Goal: Transaction & Acquisition: Subscribe to service/newsletter

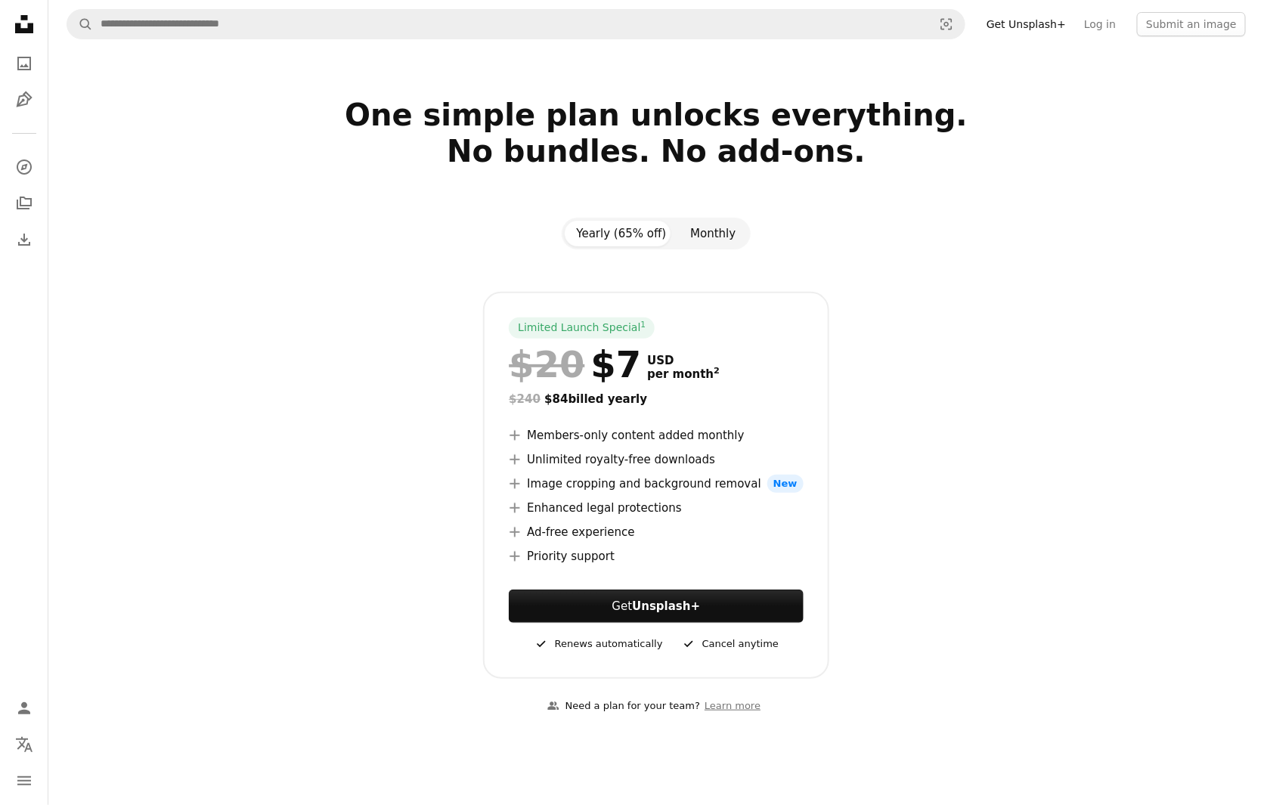
click at [720, 231] on button "Monthly" at bounding box center [713, 234] width 70 height 26
click at [633, 234] on button "Yearly (65% off)" at bounding box center [622, 234] width 114 height 26
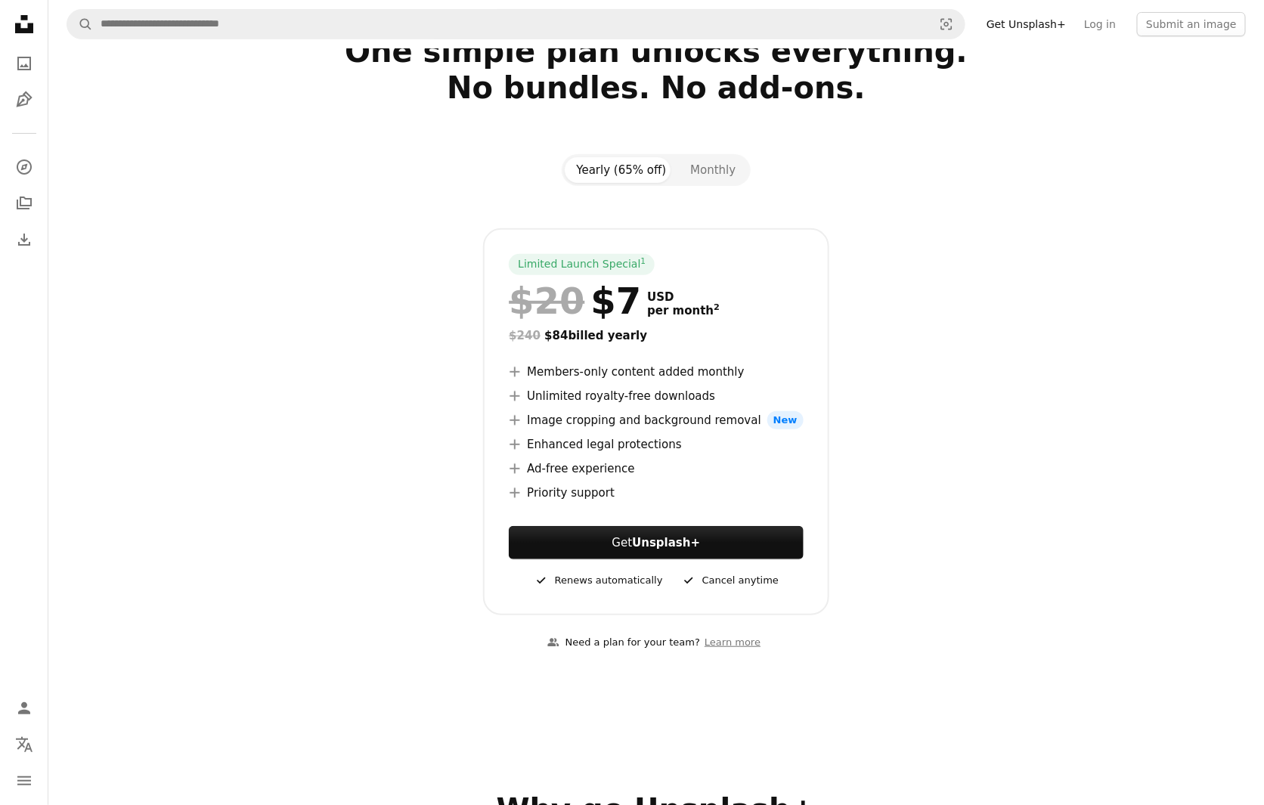
scroll to position [76, 0]
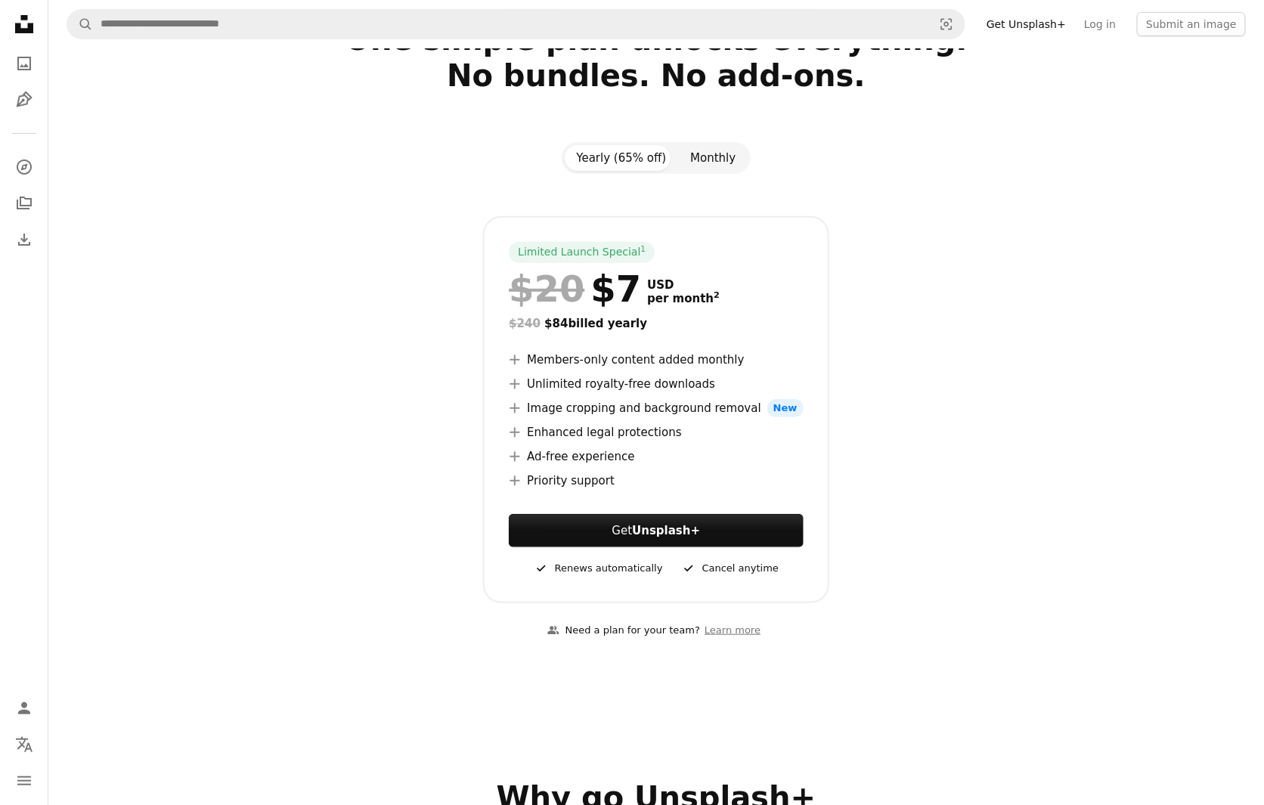
click at [704, 154] on button "Monthly" at bounding box center [713, 158] width 70 height 26
click at [627, 156] on button "Yearly (65% off)" at bounding box center [622, 158] width 114 height 26
click at [708, 164] on button "Monthly" at bounding box center [713, 158] width 70 height 26
click at [625, 159] on button "Yearly (65% off)" at bounding box center [622, 158] width 114 height 26
click at [687, 154] on button "Monthly" at bounding box center [713, 158] width 70 height 26
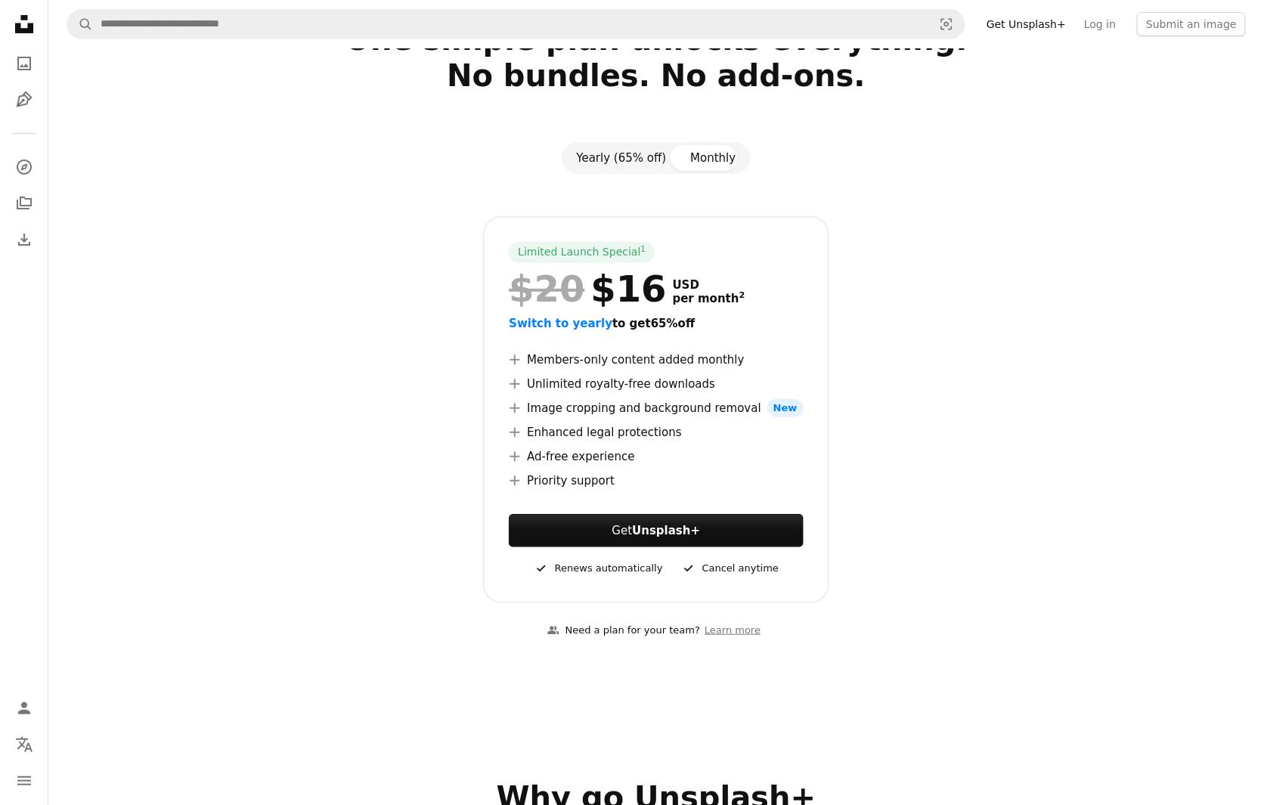
click at [621, 151] on button "Yearly (65% off)" at bounding box center [622, 158] width 114 height 26
click at [702, 159] on button "Monthly" at bounding box center [713, 158] width 70 height 26
click at [641, 153] on button "Yearly (65% off)" at bounding box center [622, 158] width 114 height 26
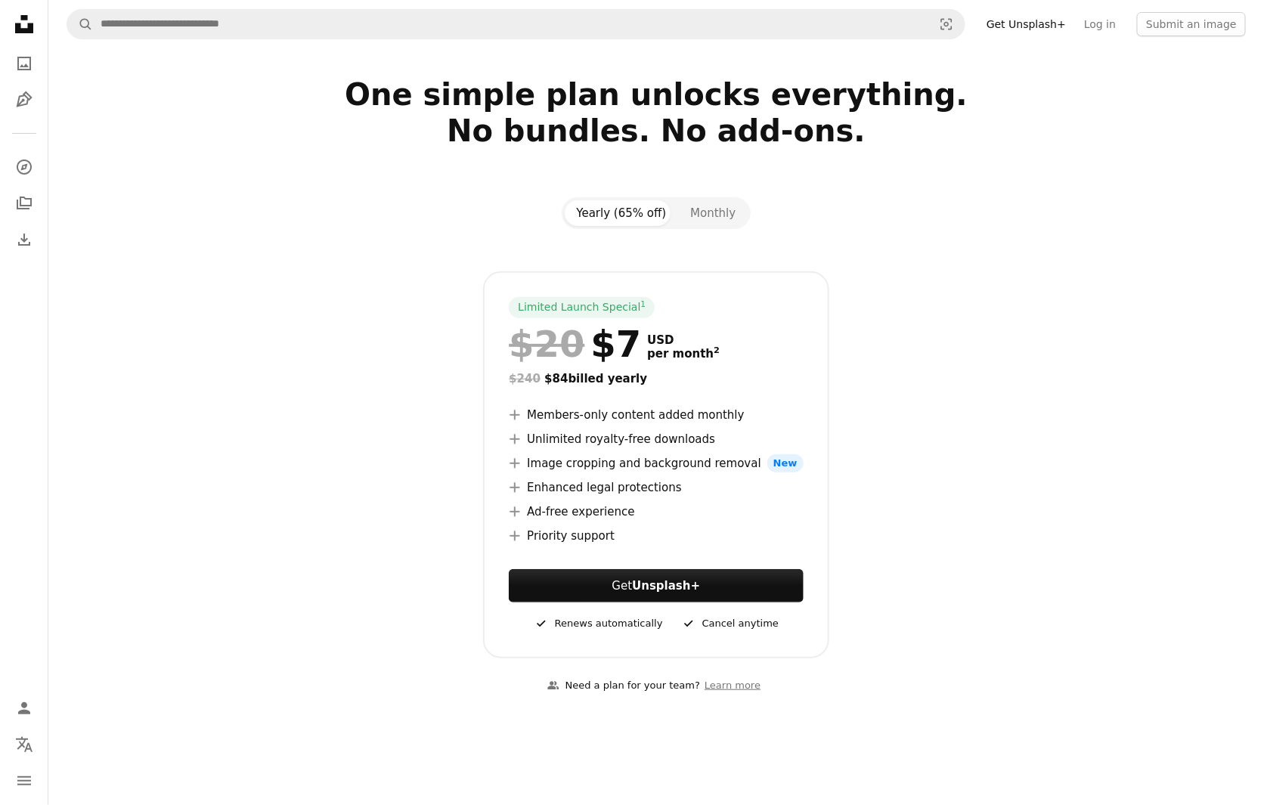
scroll to position [0, 0]
